Goal: Task Accomplishment & Management: Manage account settings

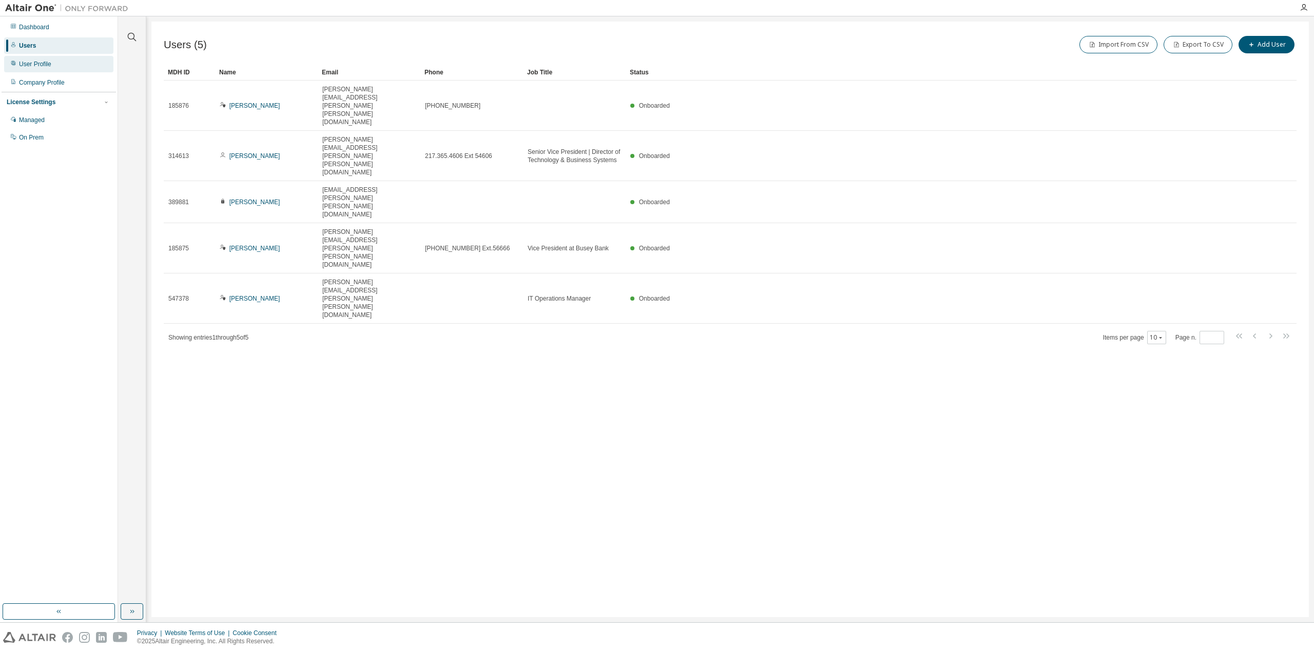
click at [50, 66] on div "User Profile" at bounding box center [58, 64] width 109 height 16
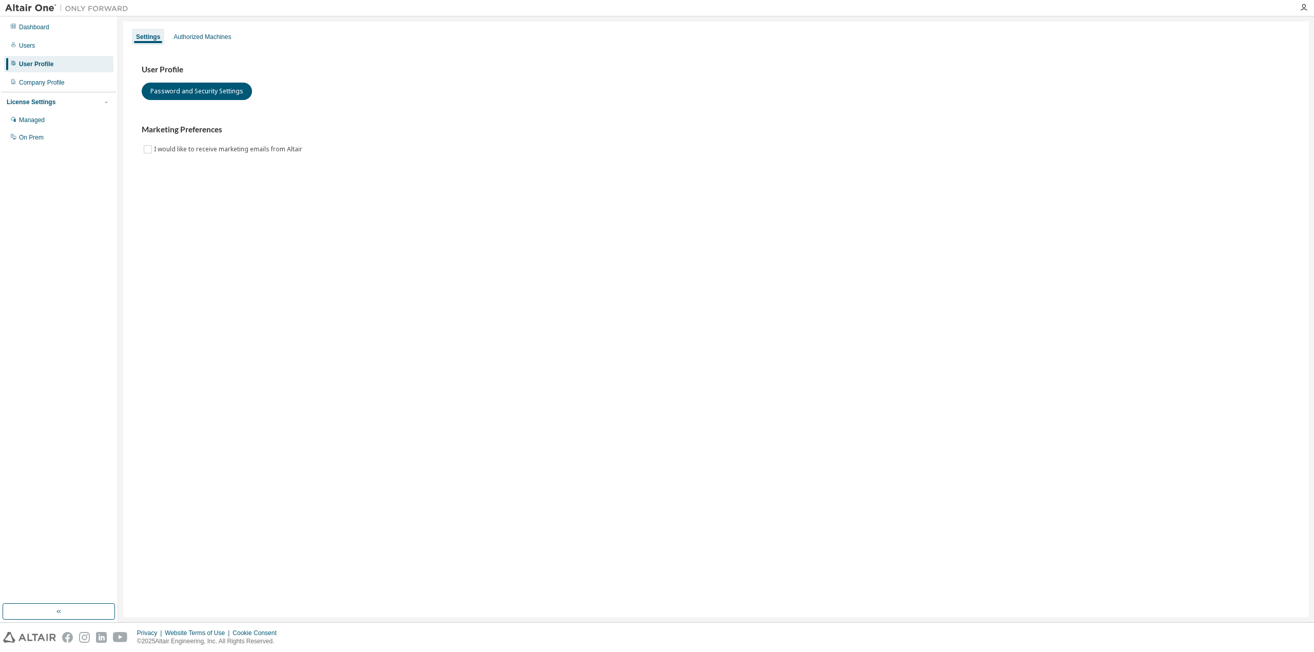
click at [211, 46] on div "User Profile Password and Security Settings Marketing Preferences I would like …" at bounding box center [715, 116] width 1173 height 140
click at [212, 37] on div "Authorized Machines" at bounding box center [201, 37] width 57 height 8
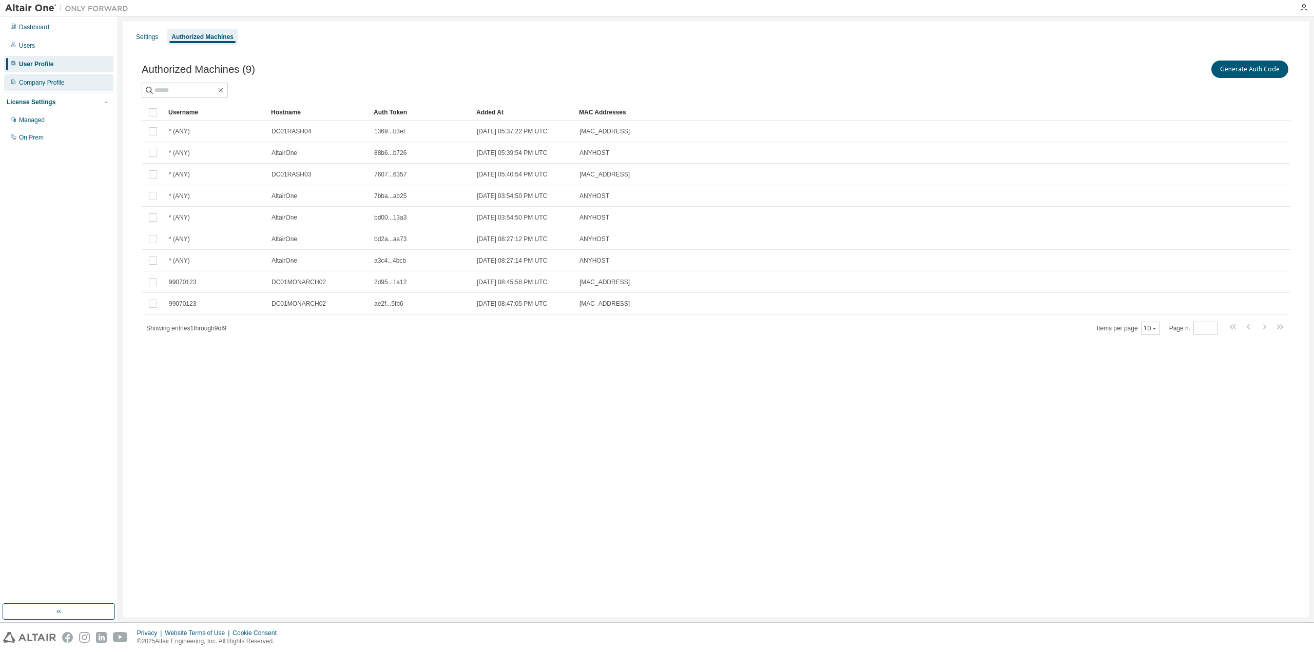
click at [56, 84] on div "Company Profile" at bounding box center [42, 83] width 46 height 8
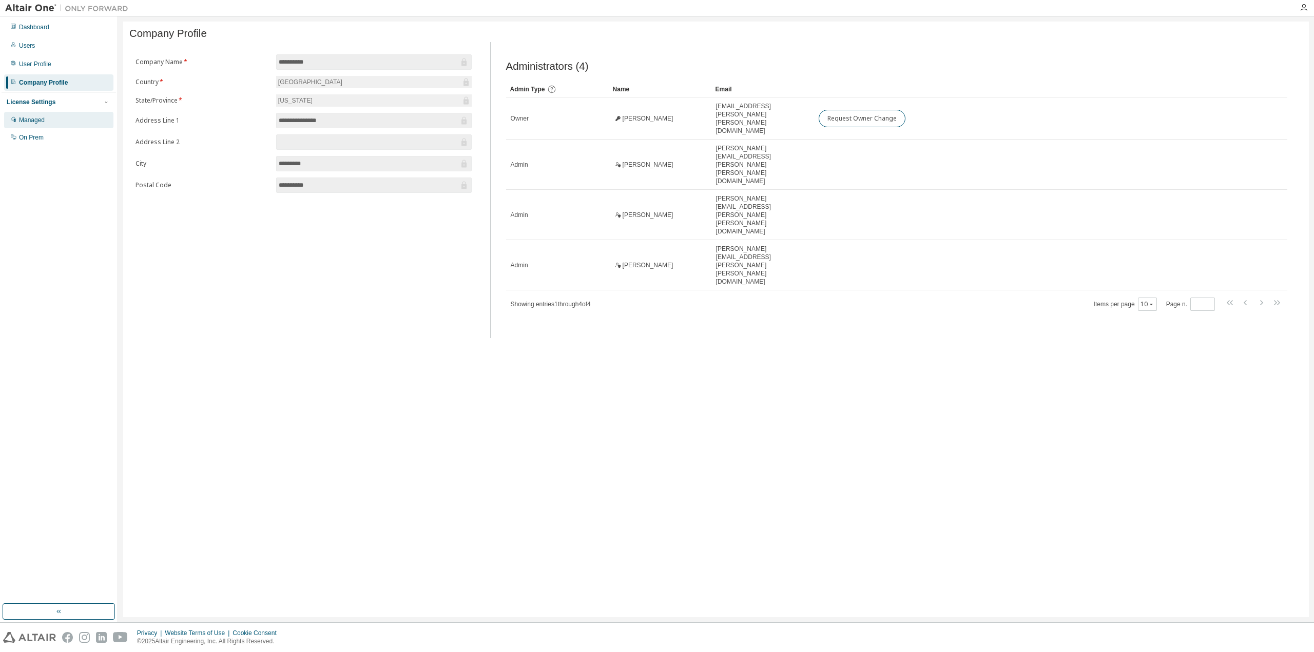
click at [32, 124] on div "Managed" at bounding box center [58, 120] width 109 height 16
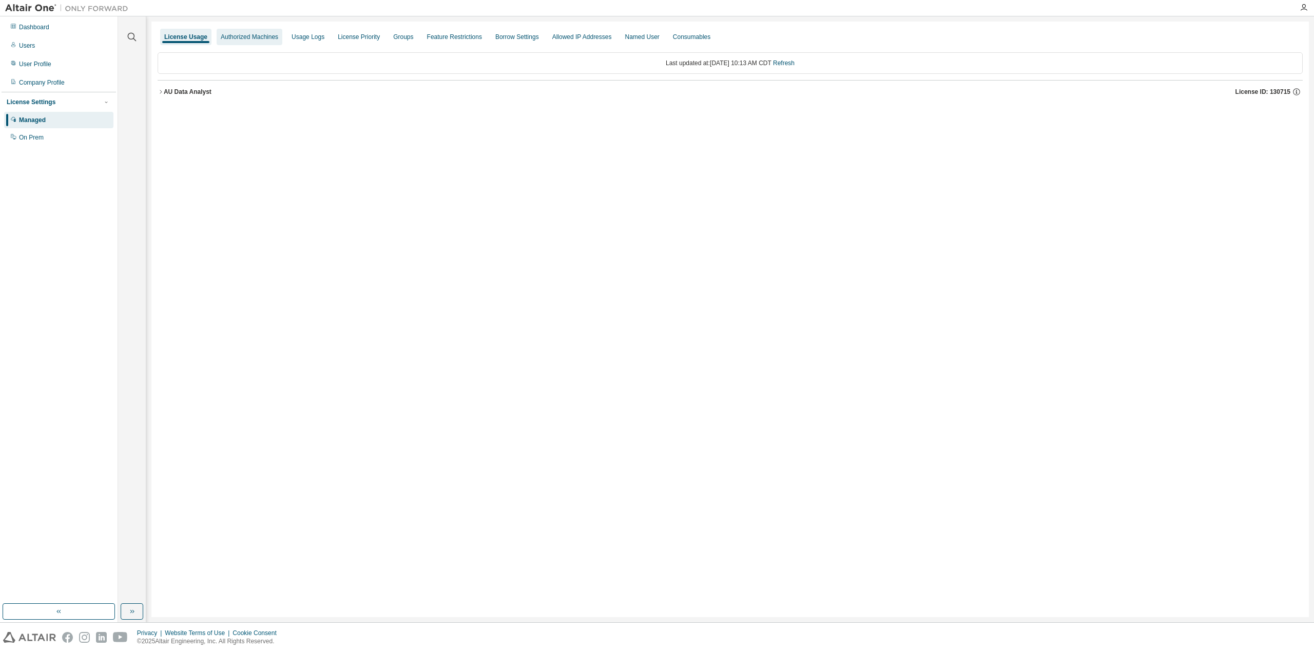
click at [249, 38] on div "Authorized Machines" at bounding box center [249, 37] width 57 height 8
